Goal: Find specific page/section: Find specific page/section

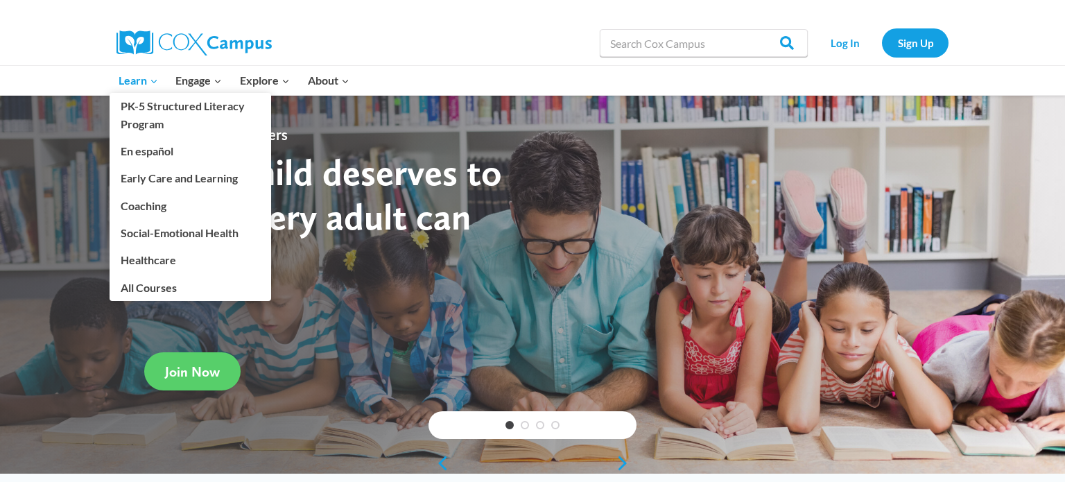
click at [149, 80] on icon "Expand" at bounding box center [154, 81] width 10 height 10
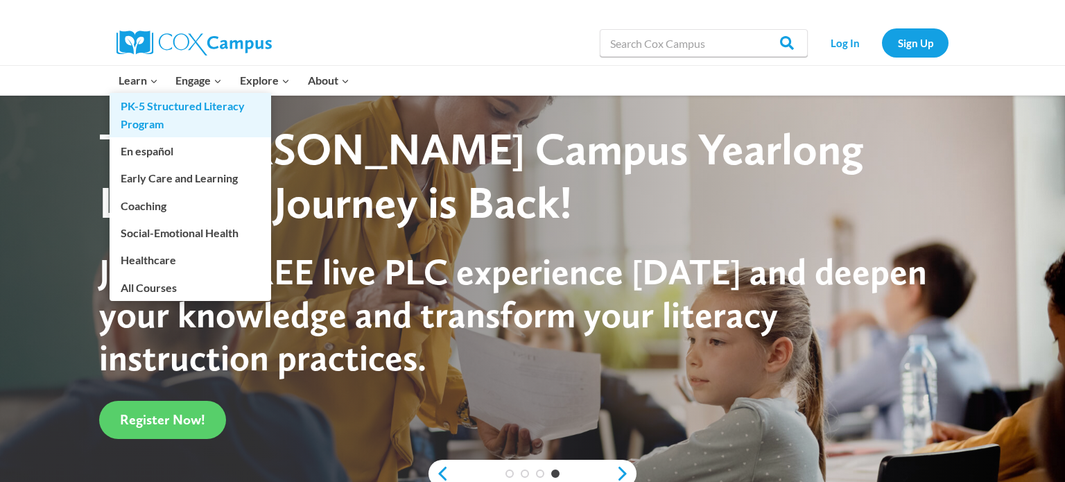
click at [142, 125] on link "PK-5 Structured Literacy Program" at bounding box center [190, 115] width 161 height 44
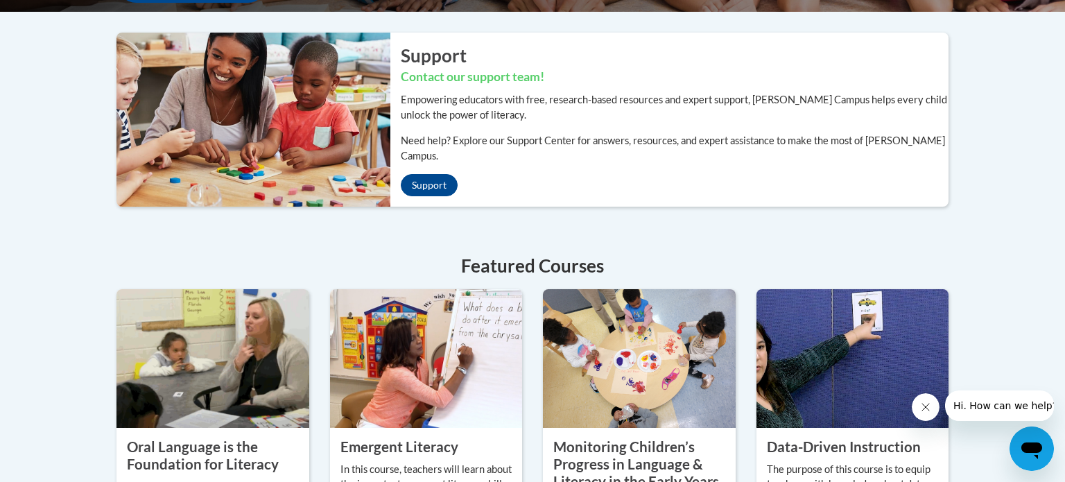
scroll to position [857, 0]
